Goal: Browse casually

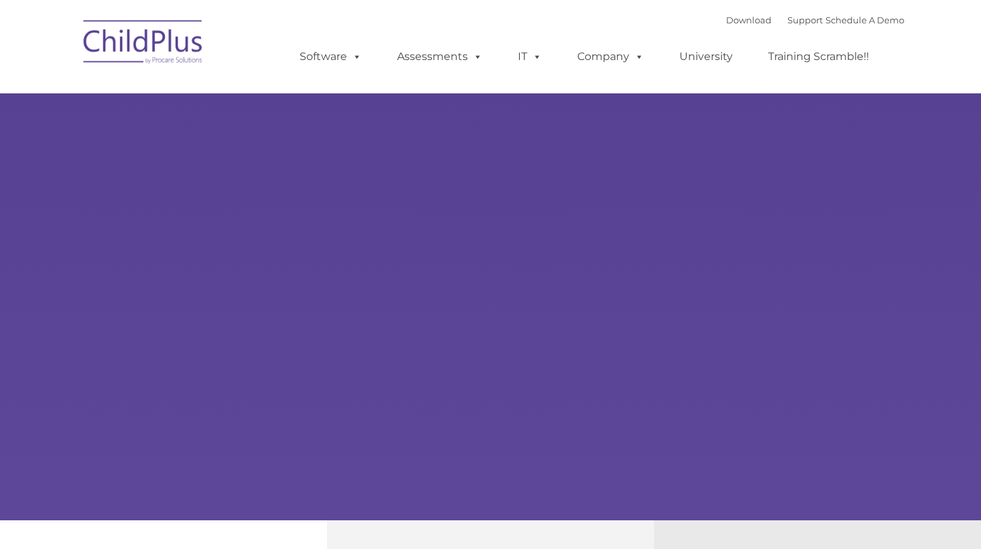
type input ""
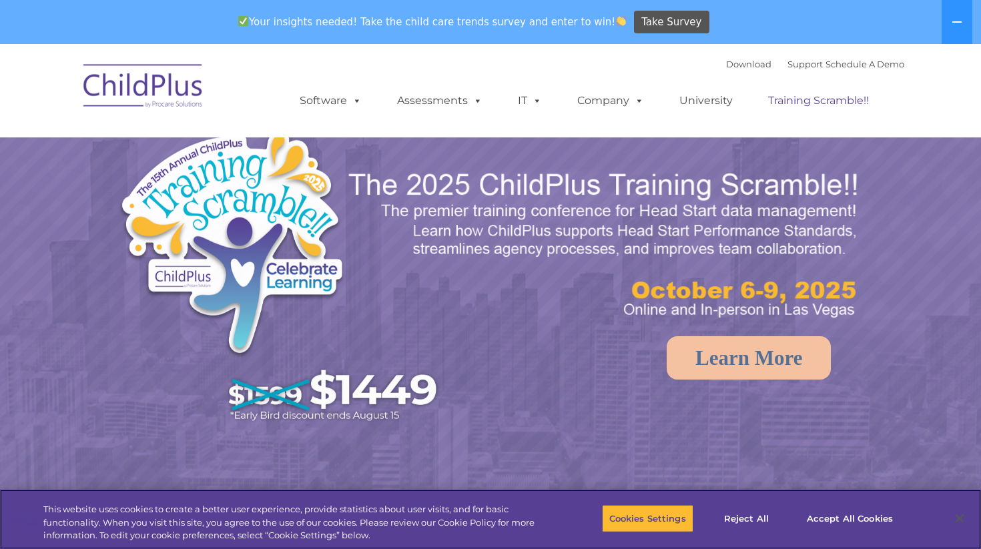
select select "MEDIUM"
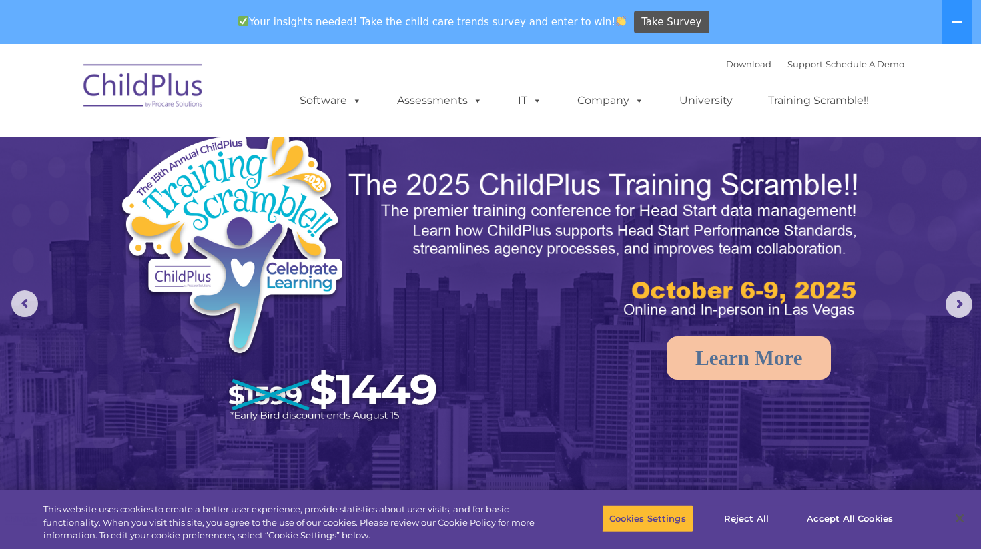
click at [140, 87] on img at bounding box center [143, 88] width 133 height 67
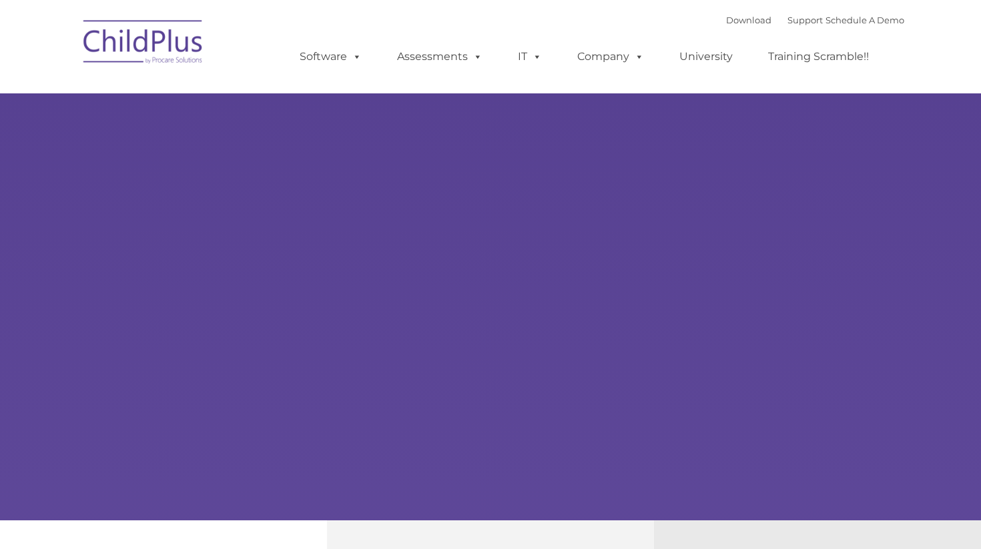
type input ""
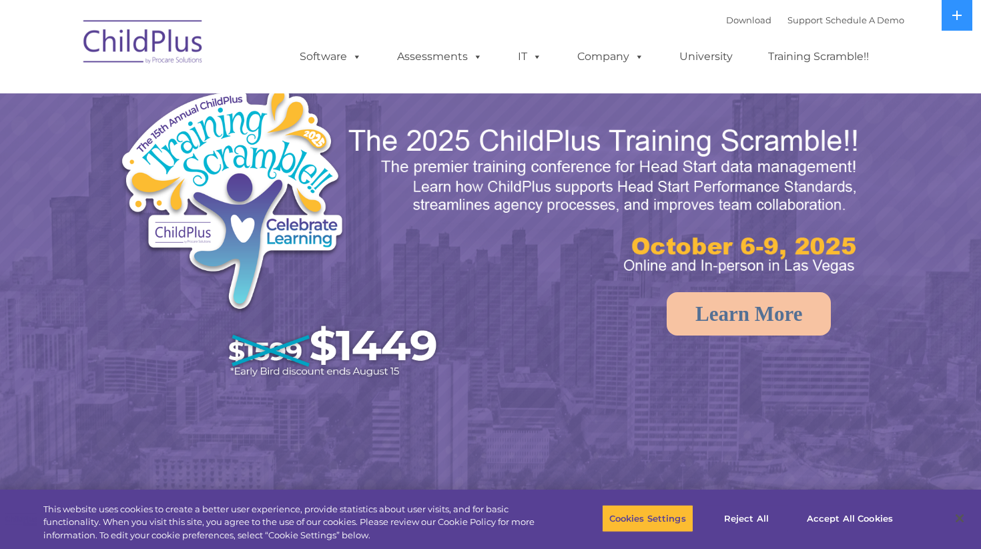
select select "MEDIUM"
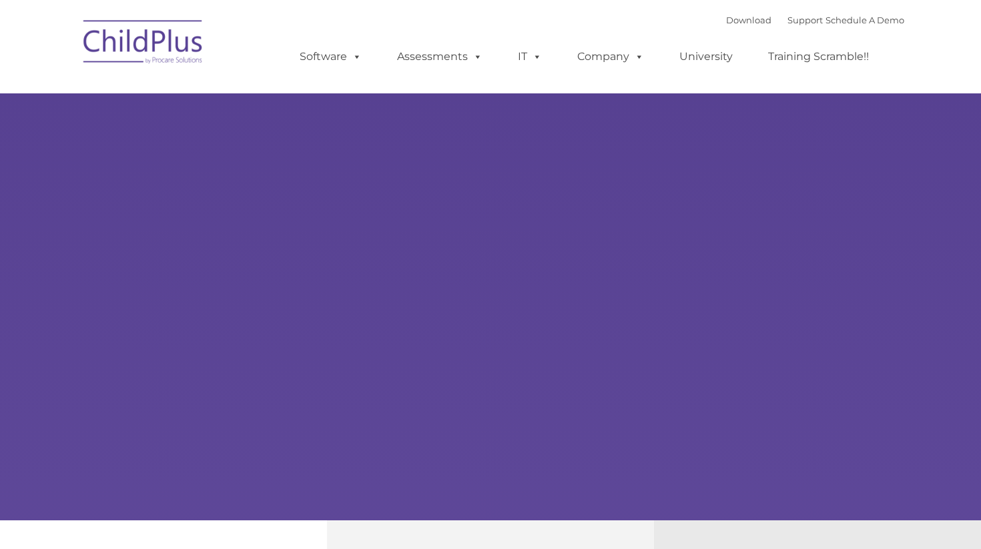
type input ""
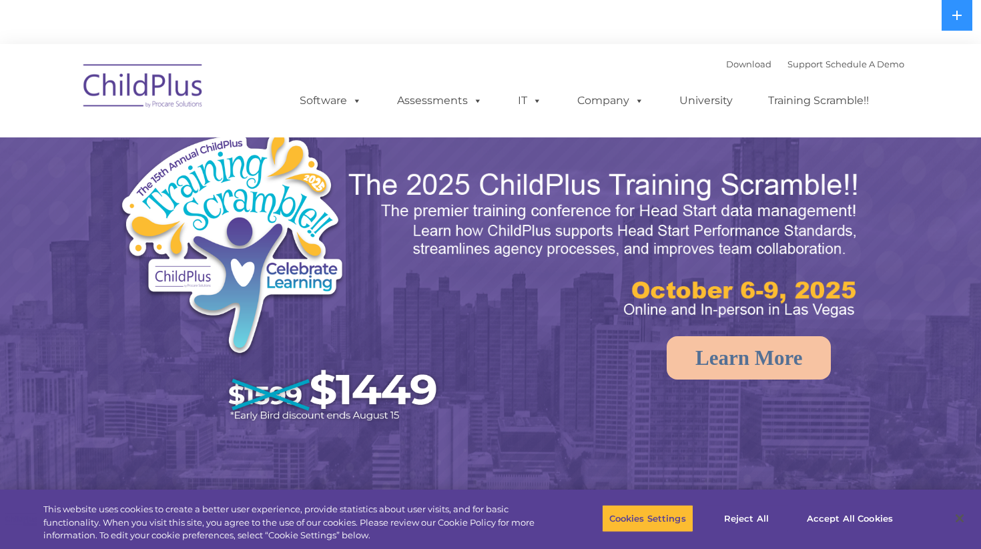
select select "MEDIUM"
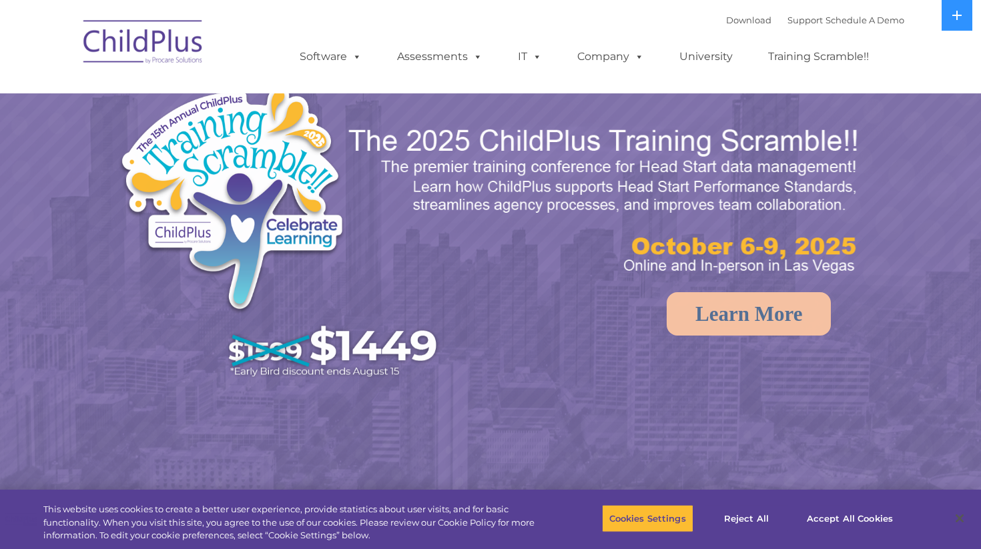
select select "MEDIUM"
